Goal: Task Accomplishment & Management: Manage account settings

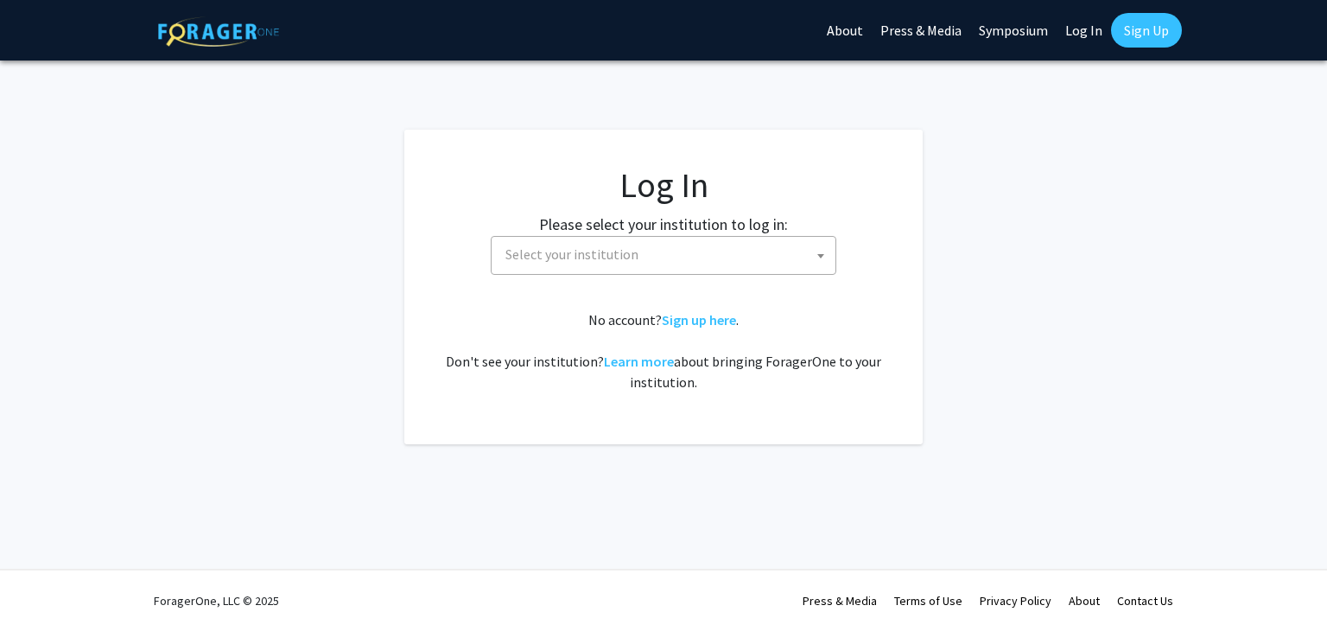
click at [665, 229] on label "Please select your institution to log in:" at bounding box center [663, 223] width 249 height 23
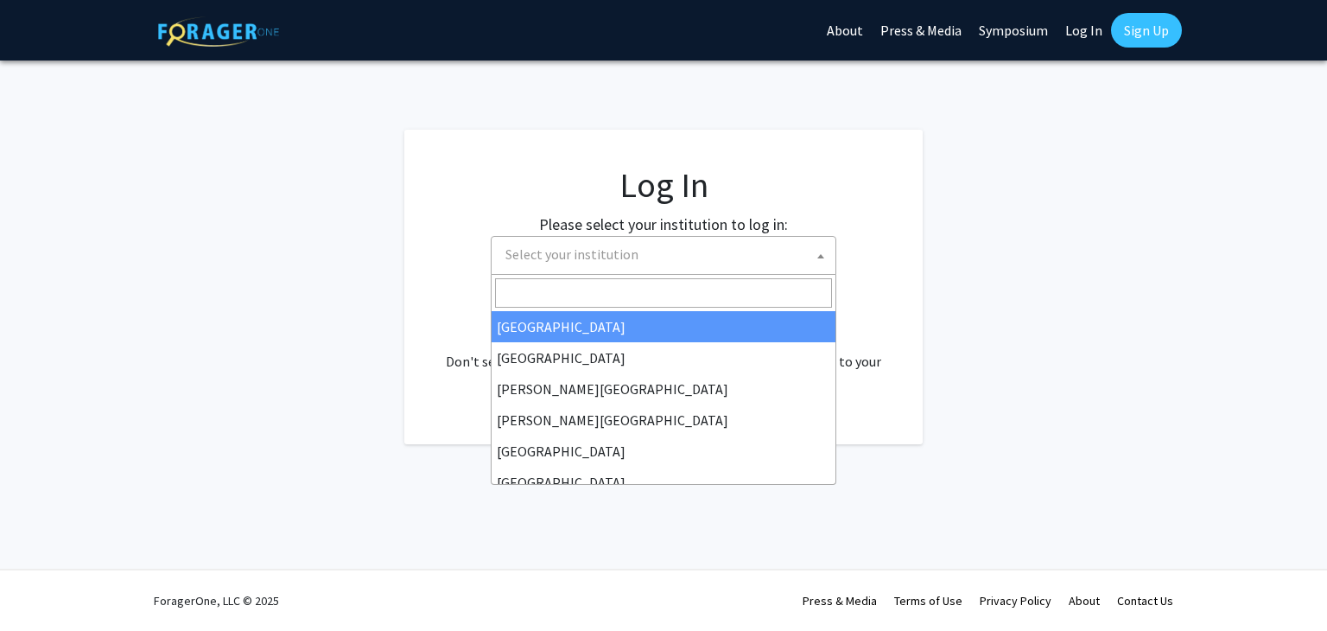
click at [668, 248] on span "Select your institution" at bounding box center [666, 254] width 337 height 35
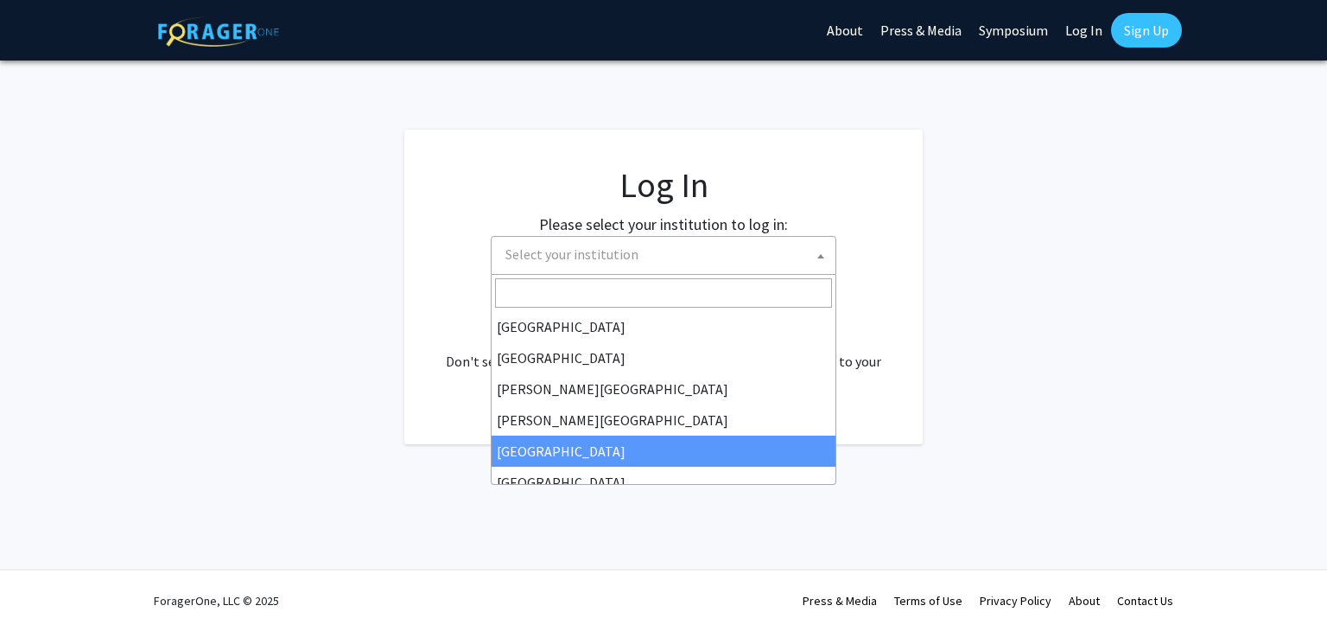
select select "6"
